Goal: Task Accomplishment & Management: Manage account settings

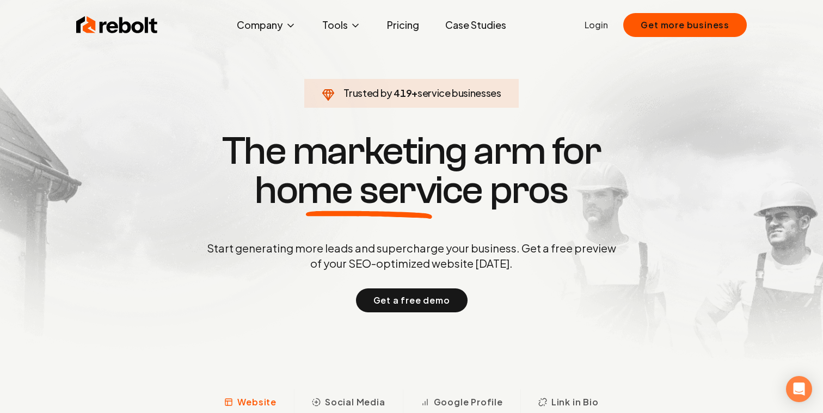
click at [599, 28] on link "Login" at bounding box center [596, 25] width 23 height 13
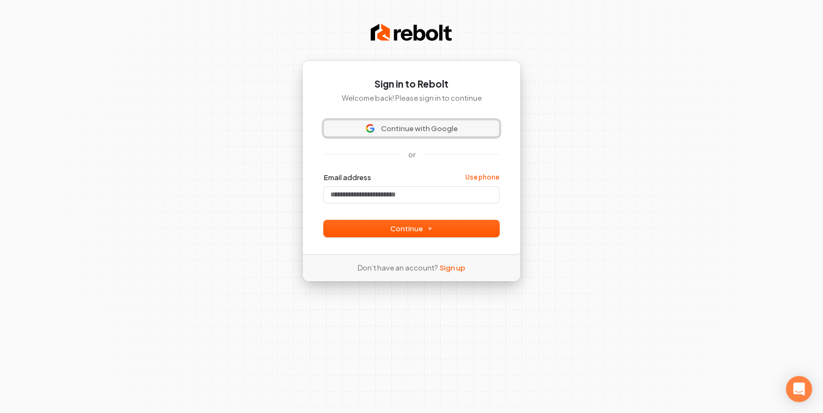
click at [436, 127] on span "Continue with Google" at bounding box center [419, 129] width 77 height 10
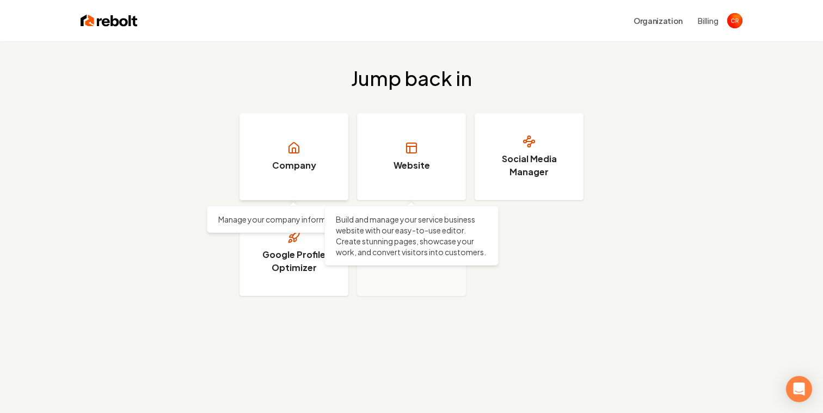
click at [300, 176] on link "Company" at bounding box center [294, 156] width 109 height 87
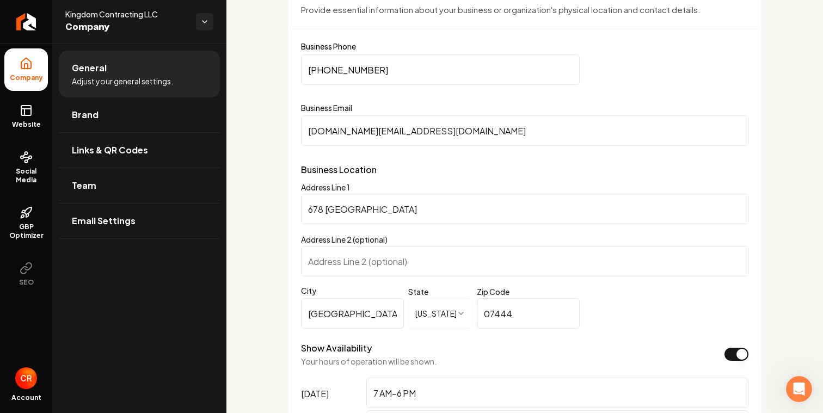
scroll to position [523, 0]
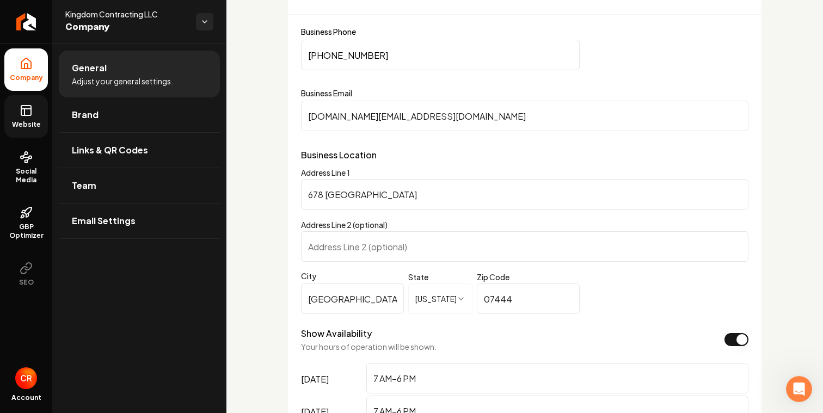
click at [38, 119] on link "Website" at bounding box center [26, 116] width 44 height 42
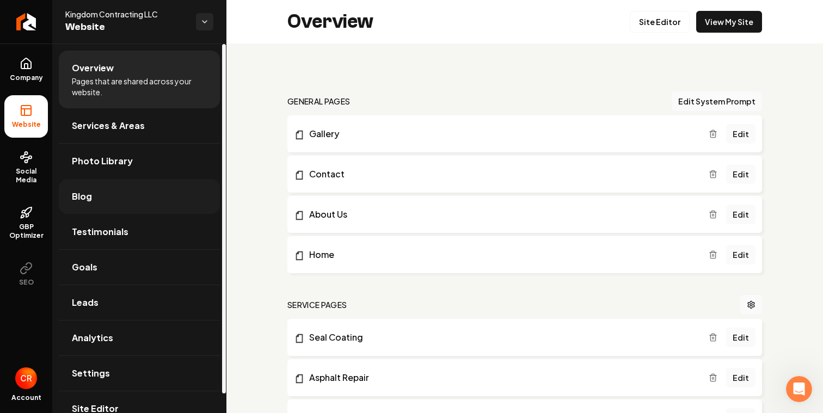
click at [97, 197] on link "Blog" at bounding box center [139, 196] width 161 height 35
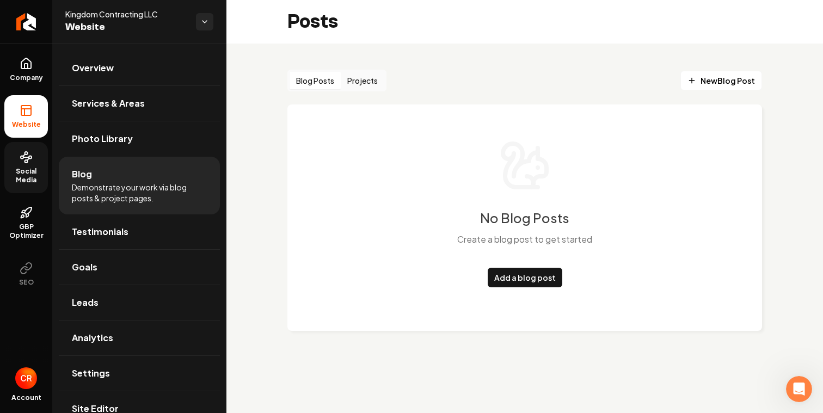
click at [27, 164] on link "Social Media" at bounding box center [26, 167] width 44 height 51
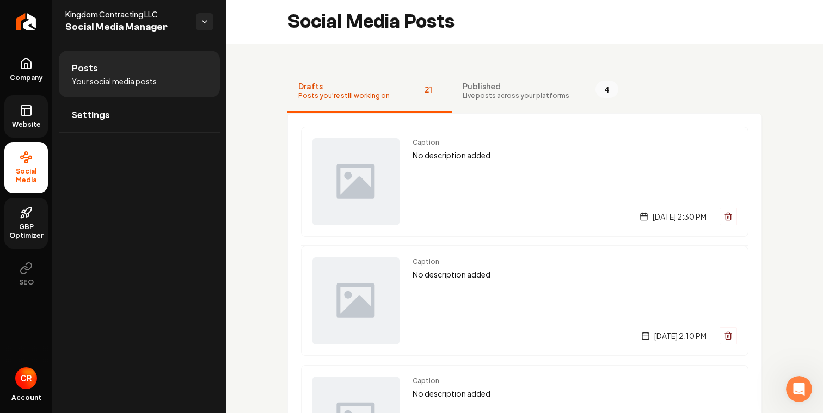
click at [17, 234] on span "GBP Optimizer" at bounding box center [26, 231] width 44 height 17
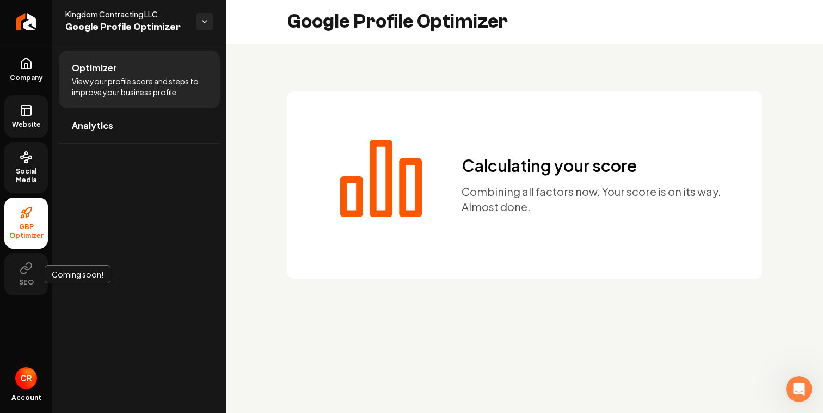
click at [27, 273] on icon at bounding box center [26, 268] width 13 height 13
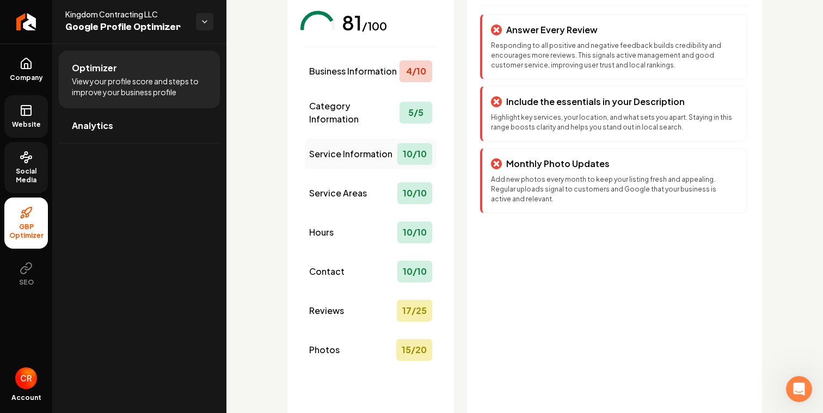
scroll to position [122, 0]
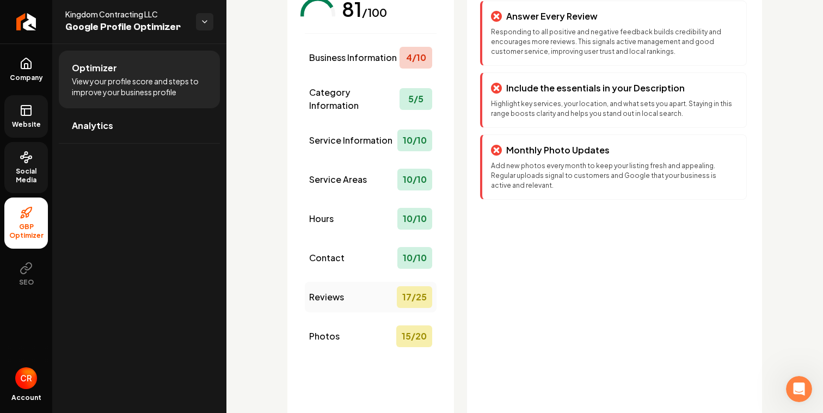
click at [380, 300] on div "Reviews 17 / 25" at bounding box center [371, 297] width 132 height 30
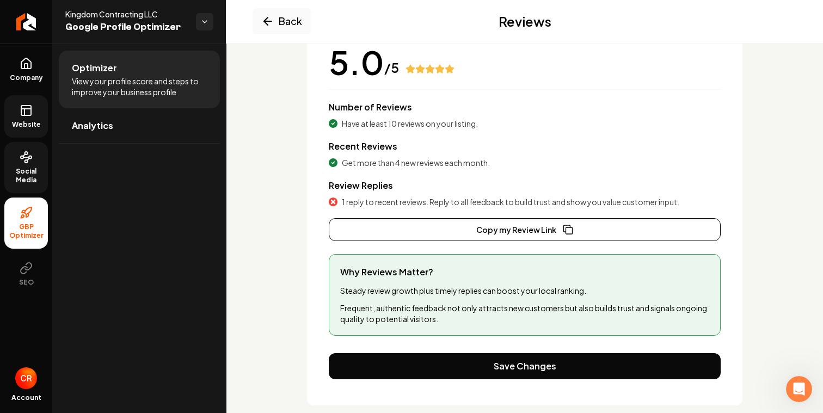
click at [32, 218] on icon at bounding box center [26, 212] width 13 height 13
click at [124, 125] on link "Analytics" at bounding box center [139, 125] width 161 height 35
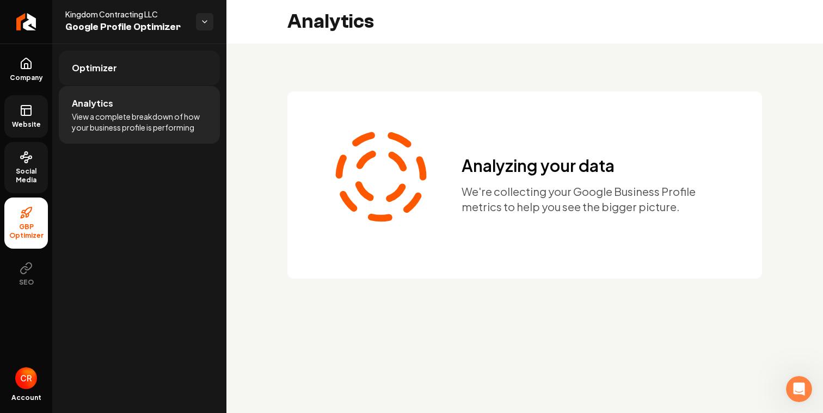
click at [144, 79] on link "Optimizer" at bounding box center [139, 68] width 161 height 35
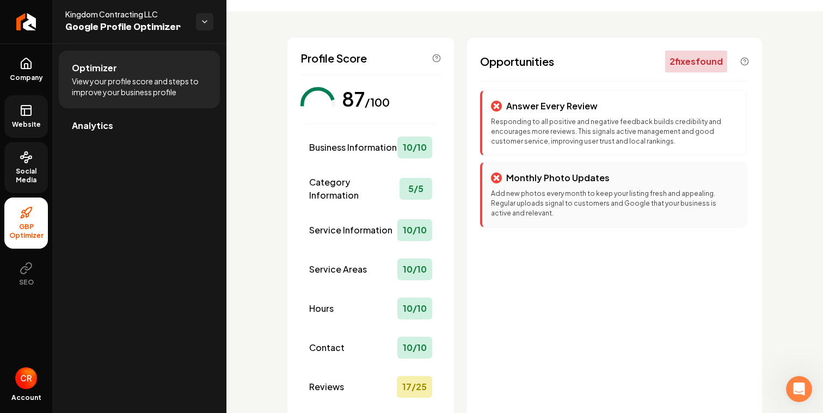
scroll to position [33, 0]
click at [193, 133] on link "Analytics" at bounding box center [139, 125] width 161 height 35
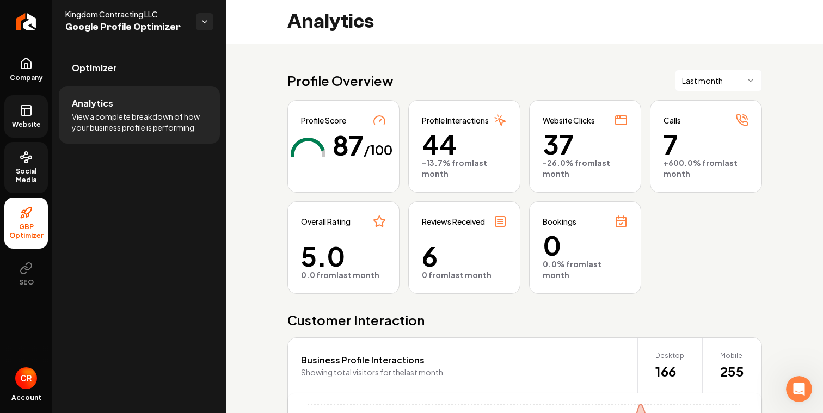
click at [32, 119] on link "Website" at bounding box center [26, 116] width 44 height 42
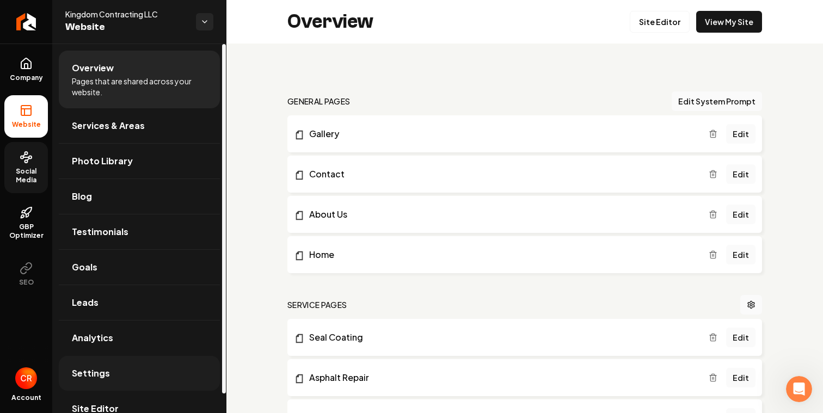
scroll to position [20, 0]
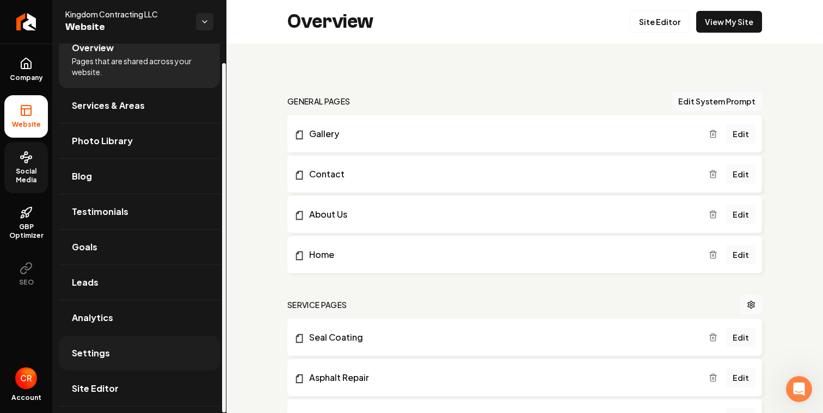
click at [112, 362] on link "Settings" at bounding box center [139, 353] width 161 height 35
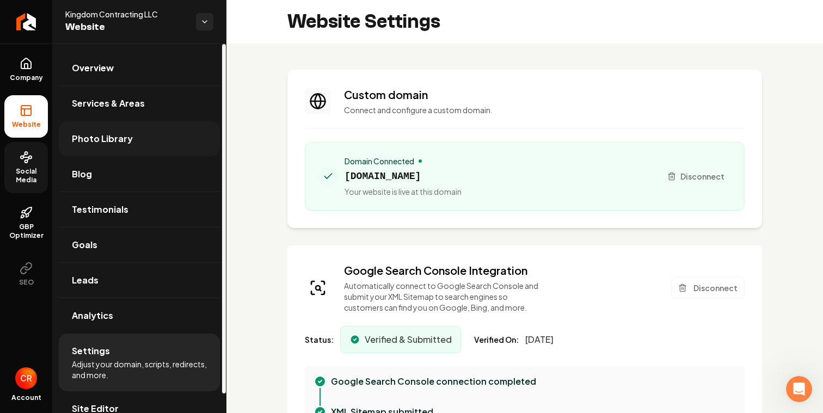
click at [153, 143] on link "Photo Library" at bounding box center [139, 138] width 161 height 35
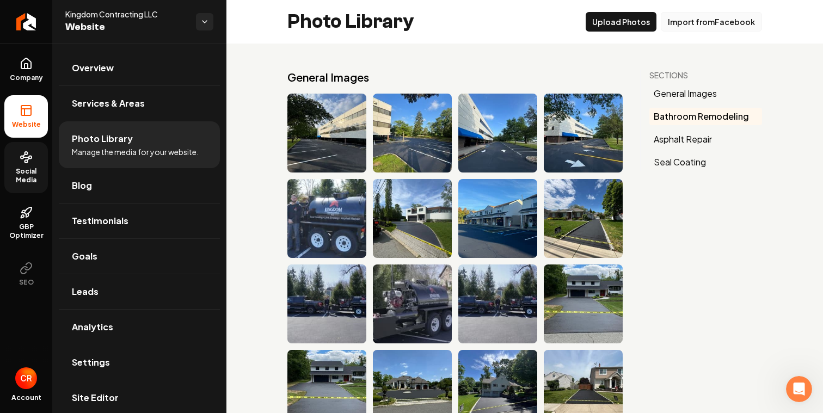
click at [687, 19] on button "Import from Facebook" at bounding box center [711, 22] width 101 height 20
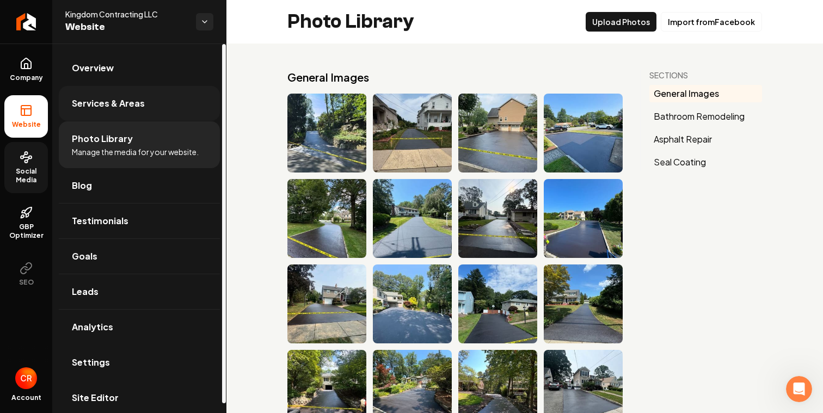
click at [169, 94] on link "Services & Areas" at bounding box center [139, 103] width 161 height 35
